Goal: Find specific page/section: Find specific page/section

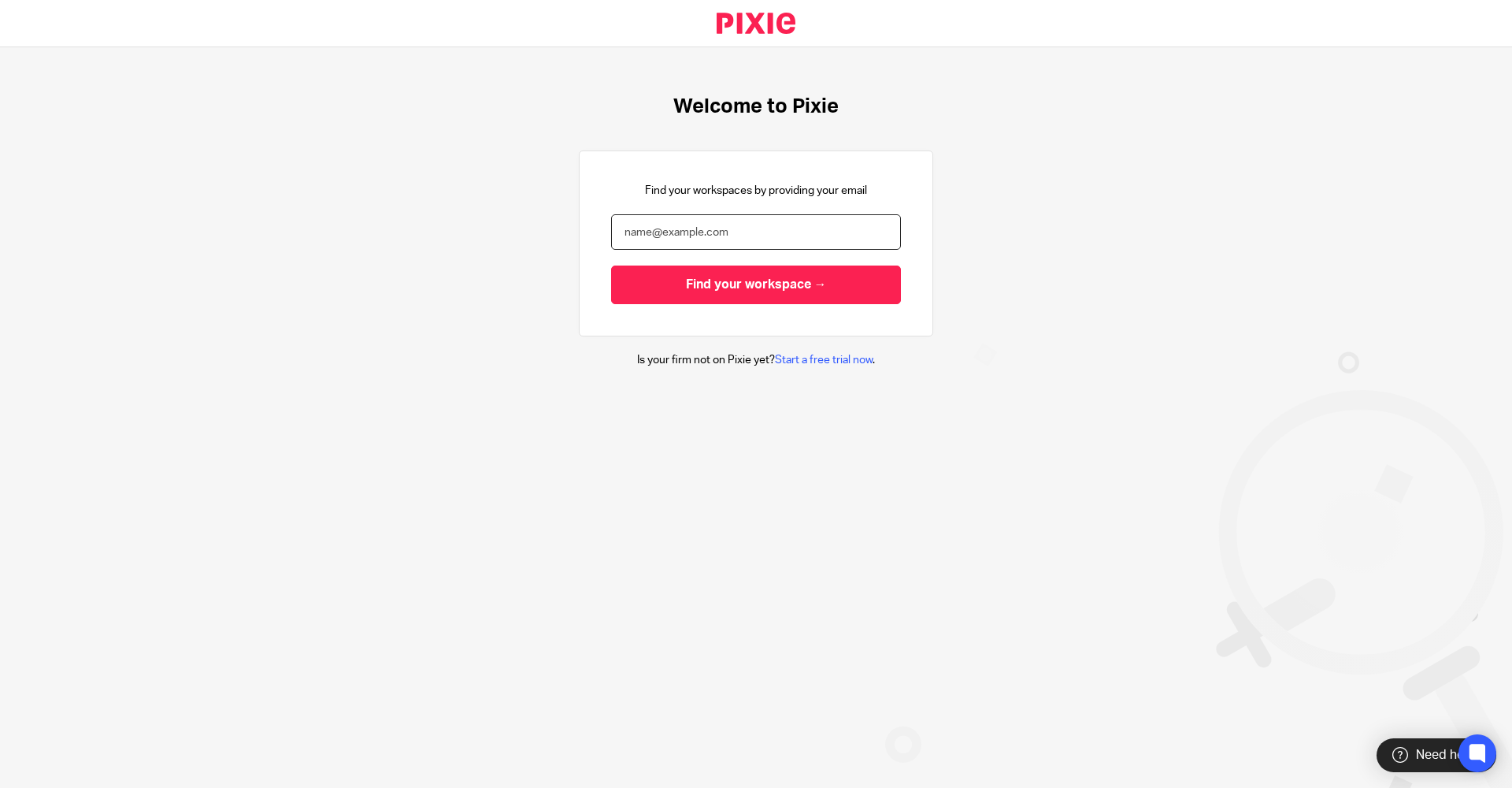
click at [698, 236] on input "email" at bounding box center [756, 232] width 289 height 36
type input "[EMAIL_ADDRESS][DOMAIN_NAME]"
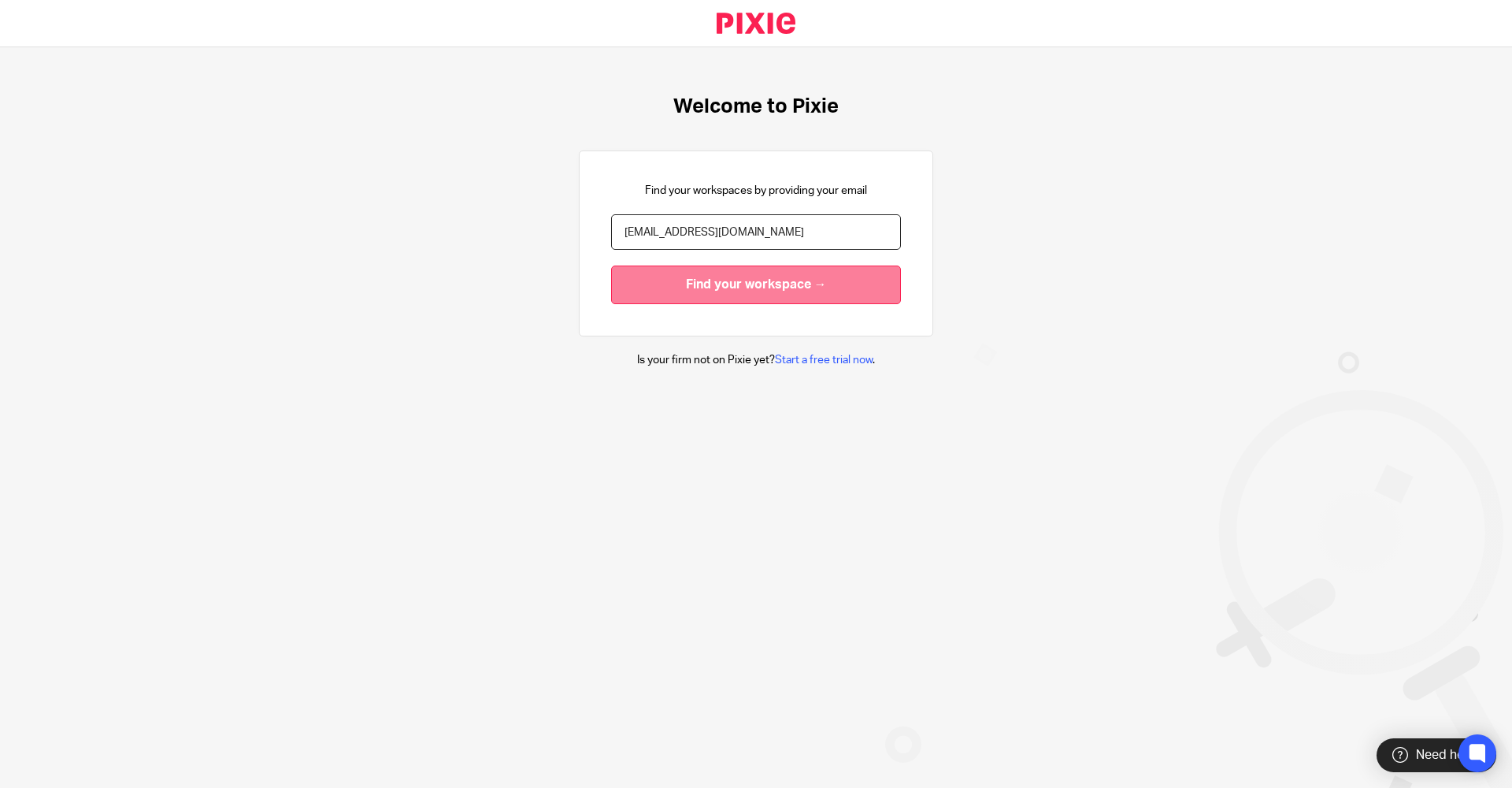
click at [704, 297] on input "Find your workspace →" at bounding box center [756, 284] width 289 height 39
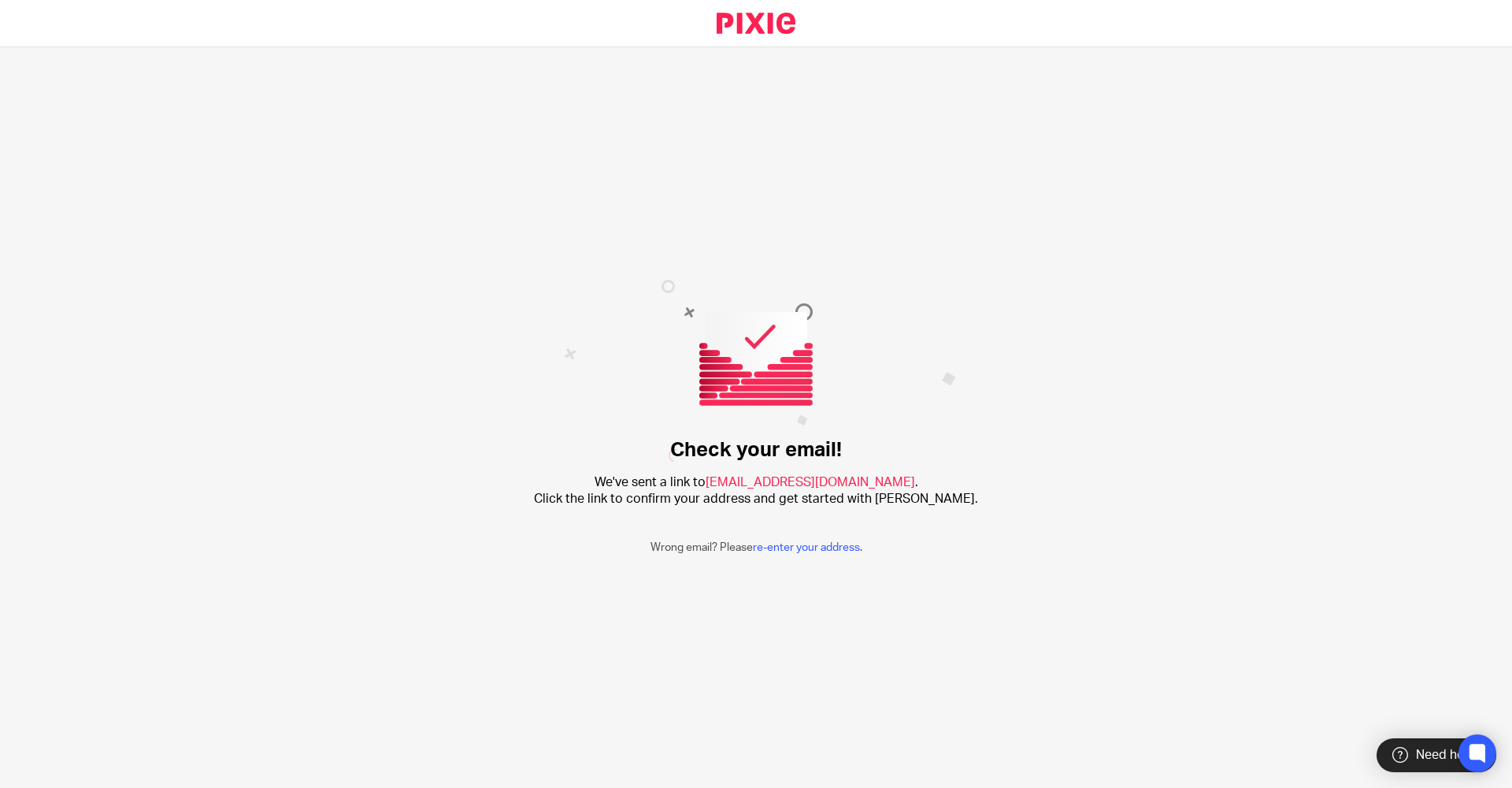
click at [1018, 30] on div at bounding box center [756, 23] width 1512 height 48
drag, startPoint x: 1413, startPoint y: 2, endPoint x: 959, endPoint y: 215, distance: 501.5
click at [959, 215] on div "Check your email! We've sent a link to aman@brindleys.co.uk . Click the link to…" at bounding box center [756, 418] width 1512 height 740
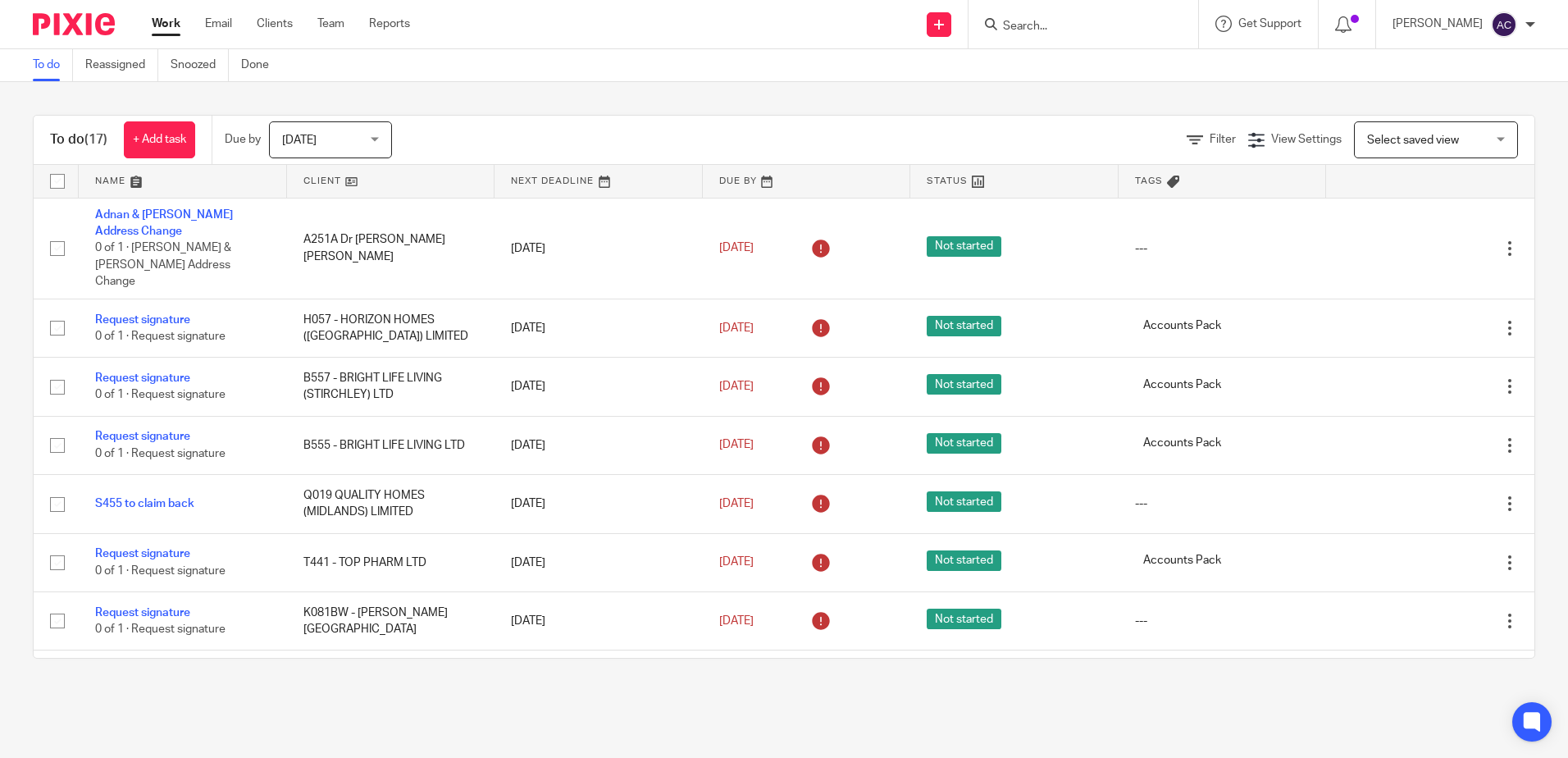
click at [1111, 11] on div at bounding box center [1084, 24] width 230 height 49
click at [1102, 23] on input "Search" at bounding box center [1075, 27] width 147 height 15
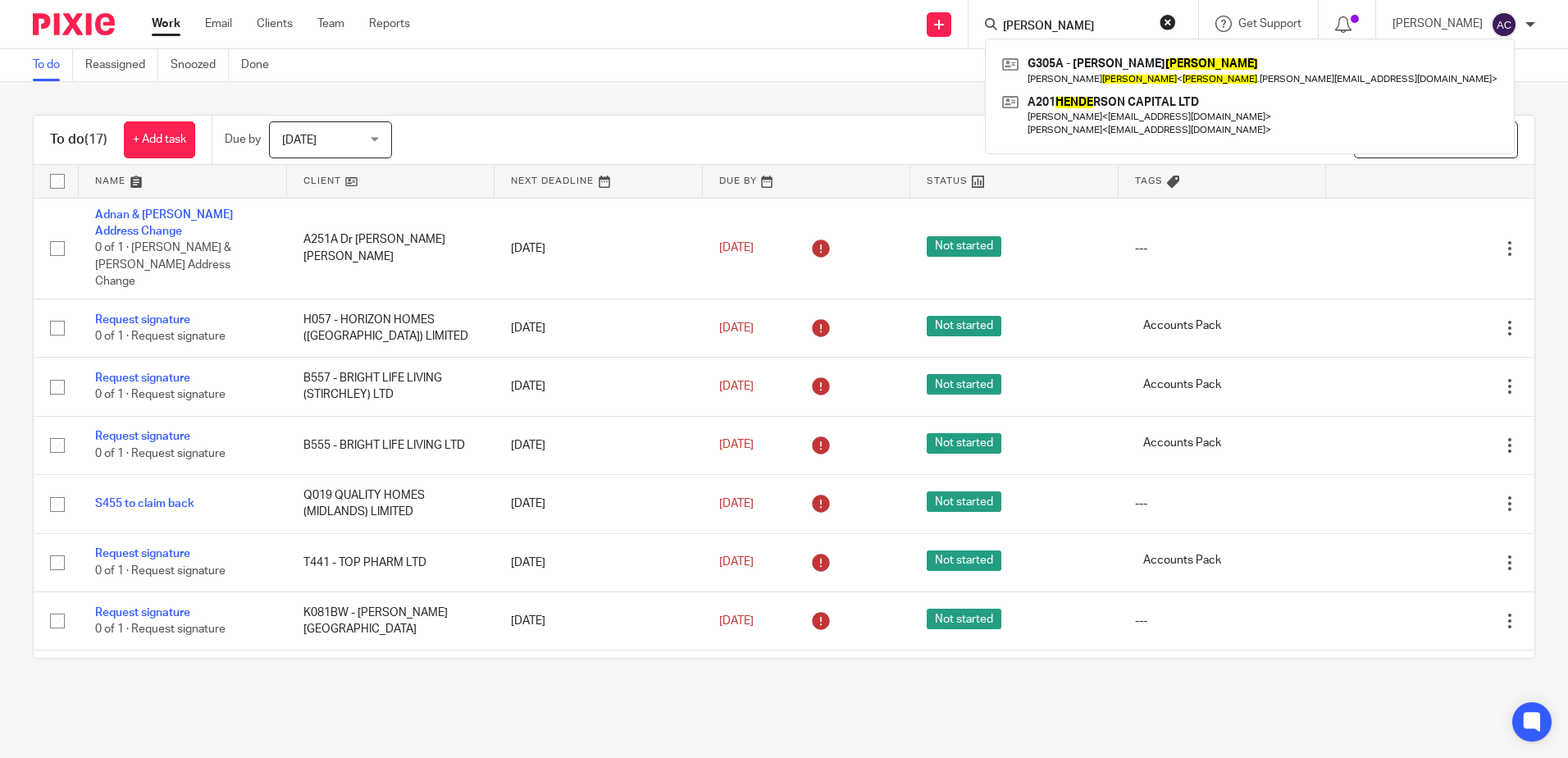
type input "[PERSON_NAME]"
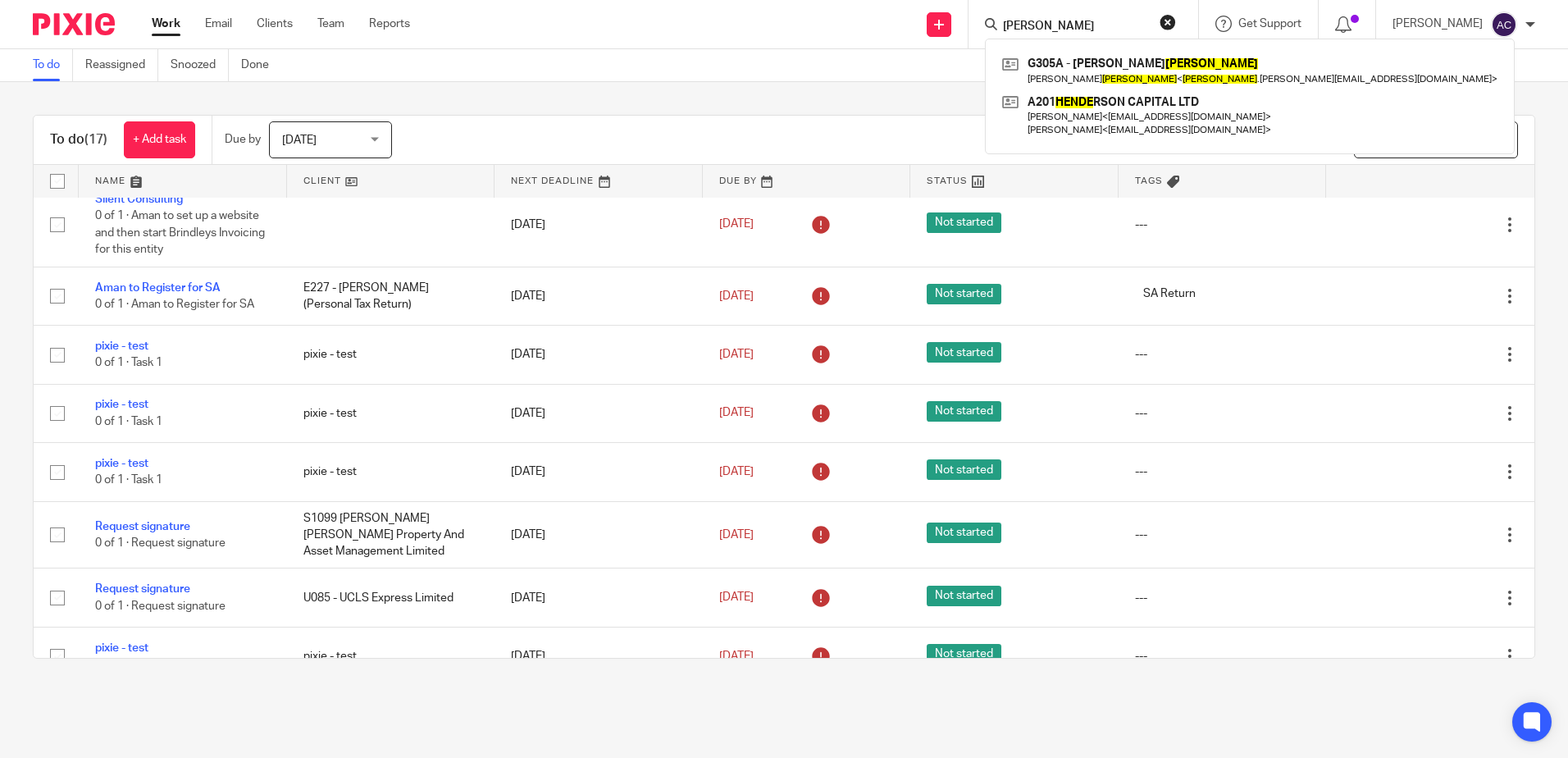
scroll to position [587, 0]
